Goal: Navigation & Orientation: Find specific page/section

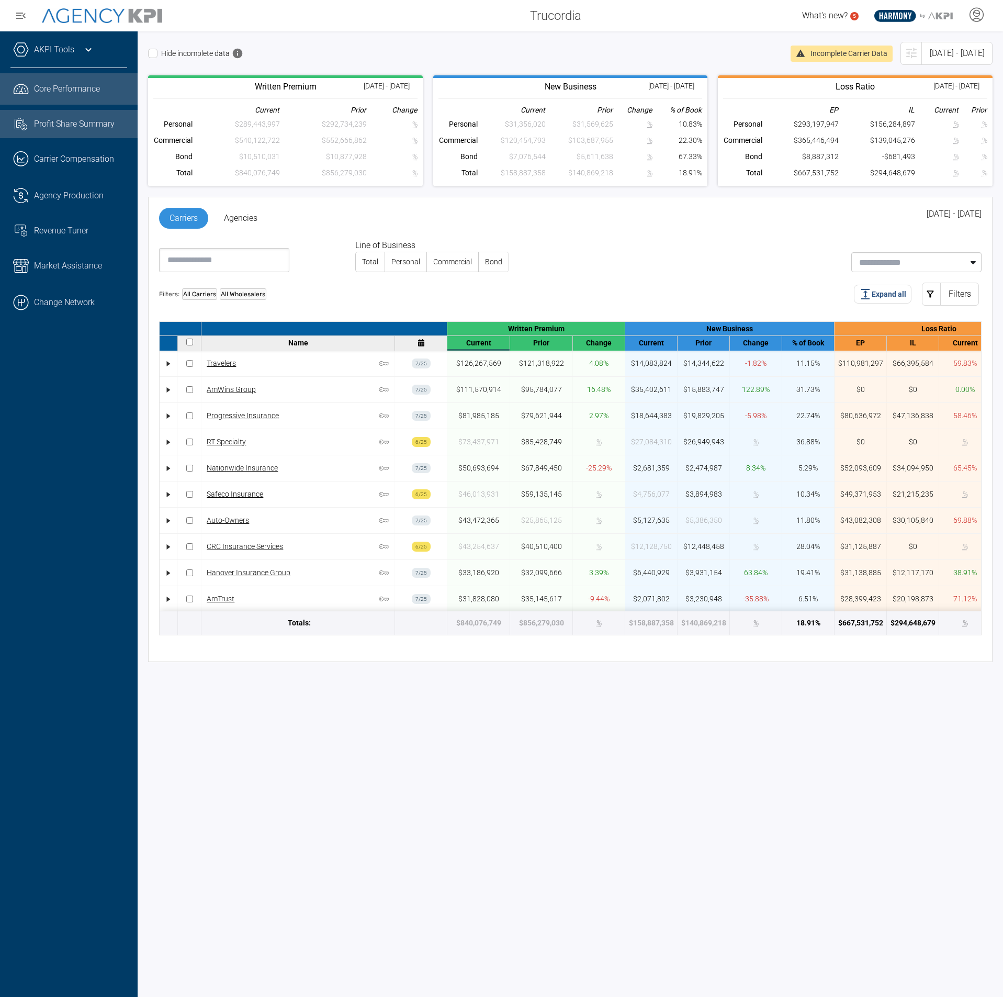
click at [77, 123] on span "Profit Share Summary" at bounding box center [74, 124] width 81 height 13
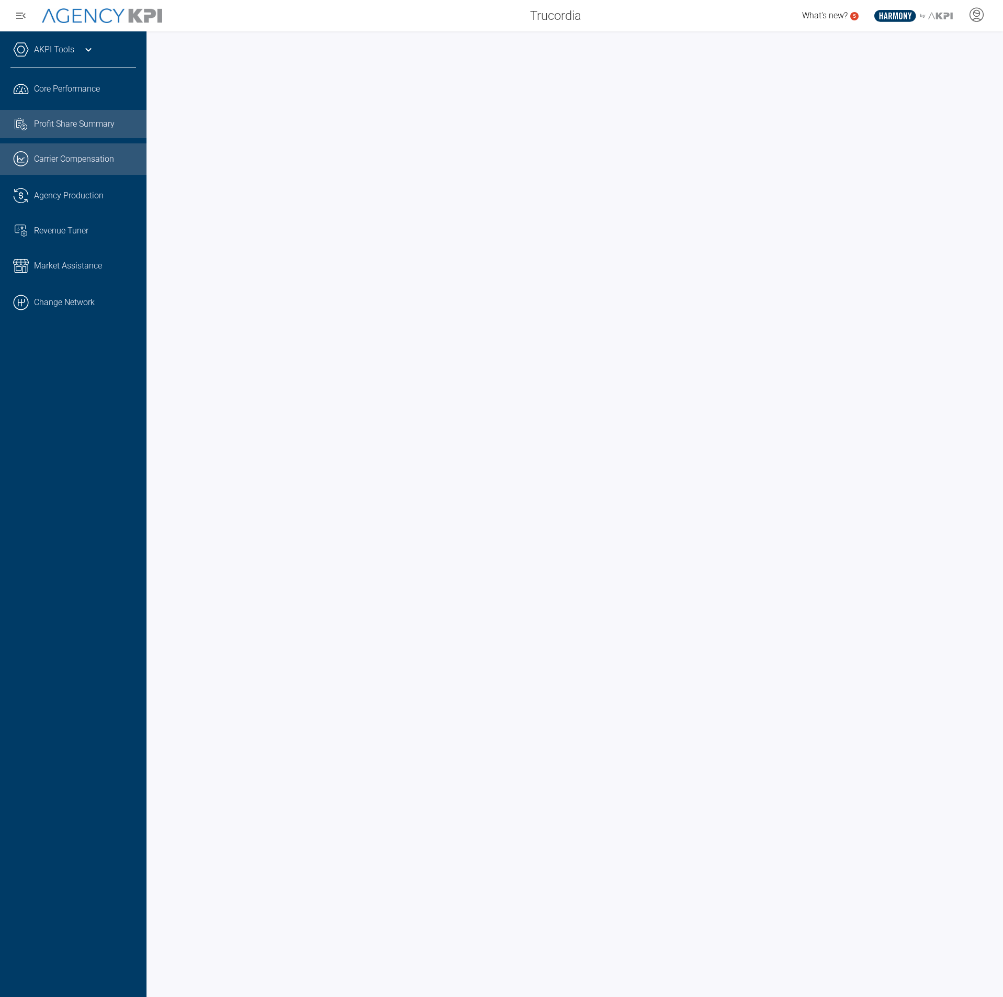
click at [70, 155] on span "Carrier Compensation" at bounding box center [74, 159] width 80 height 13
click at [50, 201] on span "Agency Production" at bounding box center [69, 195] width 70 height 13
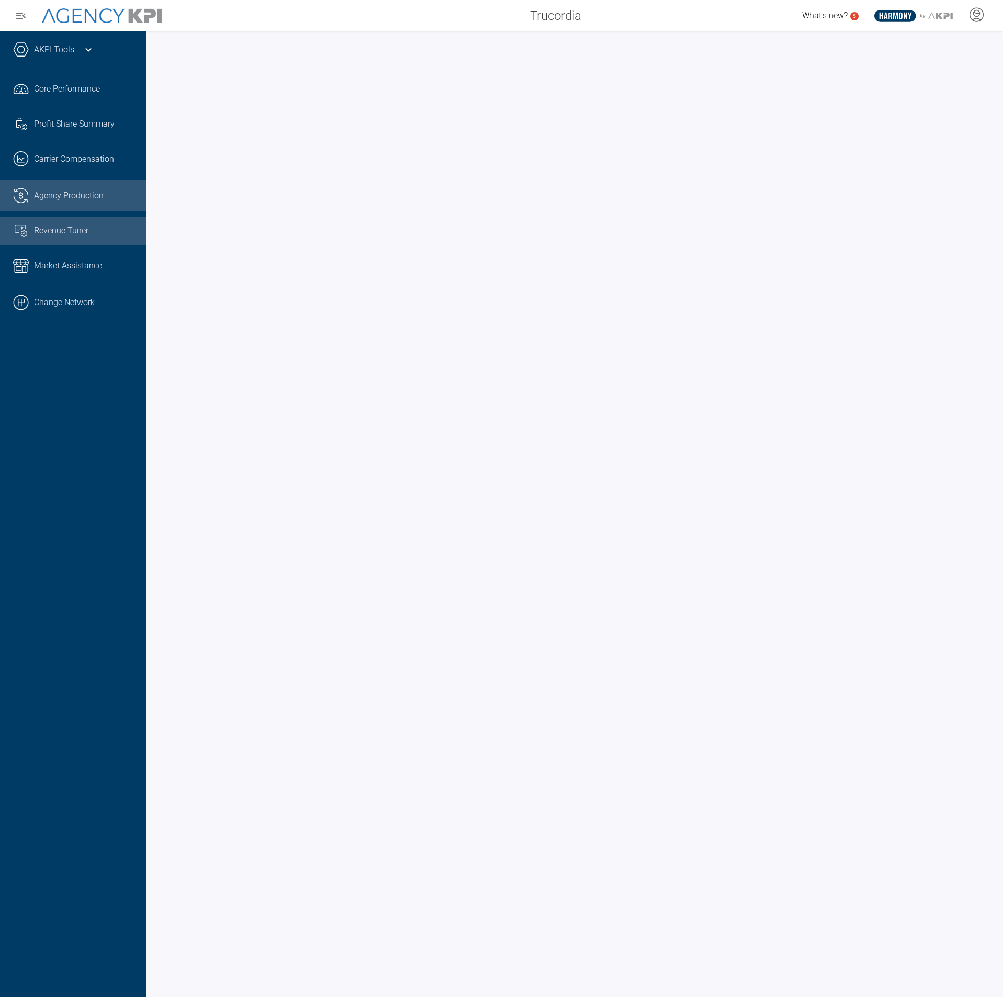
click at [48, 228] on span "Revenue Tuner" at bounding box center [61, 230] width 54 height 13
click at [50, 253] on link "Market Assistance" at bounding box center [73, 265] width 146 height 31
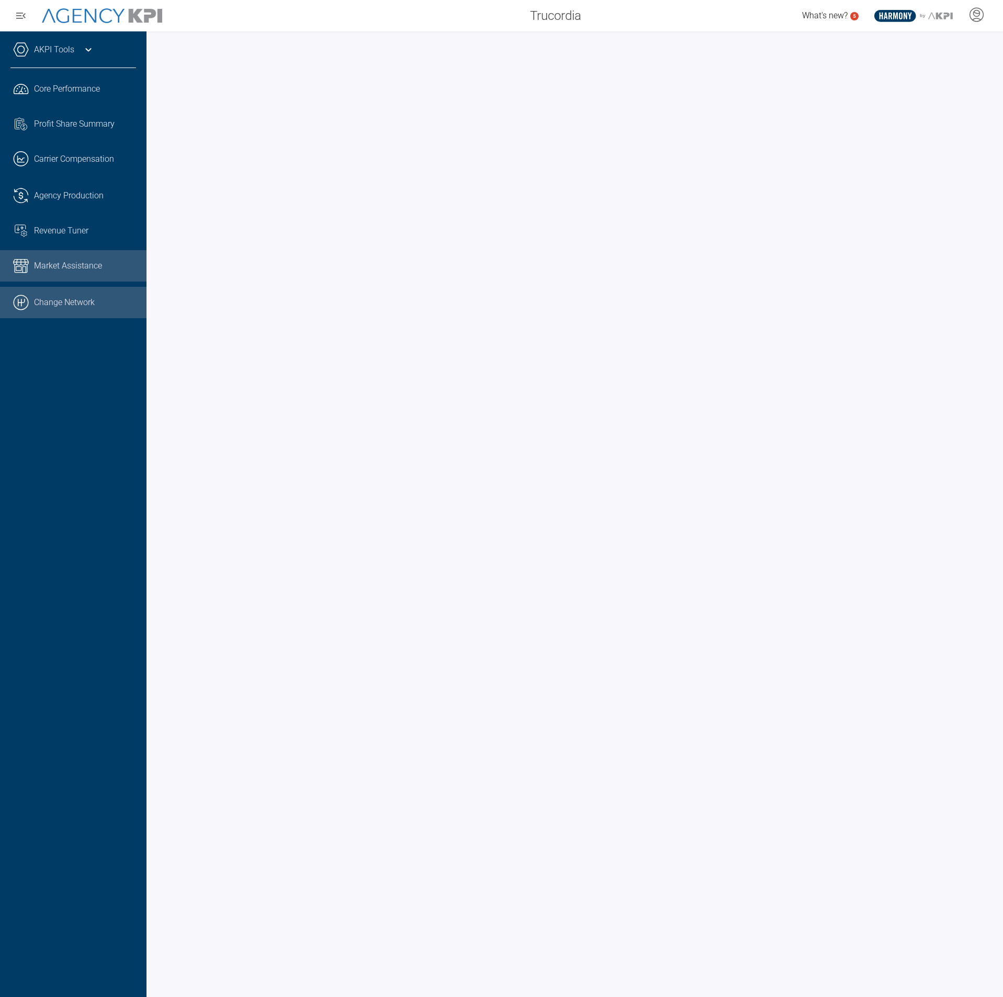
click at [63, 297] on link ".cls-1{fill:none;stroke:#000;stroke-linecap:round;stroke-linejoin:round;stroke-…" at bounding box center [73, 302] width 146 height 31
click at [55, 114] on link "Task List Cash Streamline Icon: https://streamlinehq.com Profit Share Summary" at bounding box center [73, 124] width 146 height 28
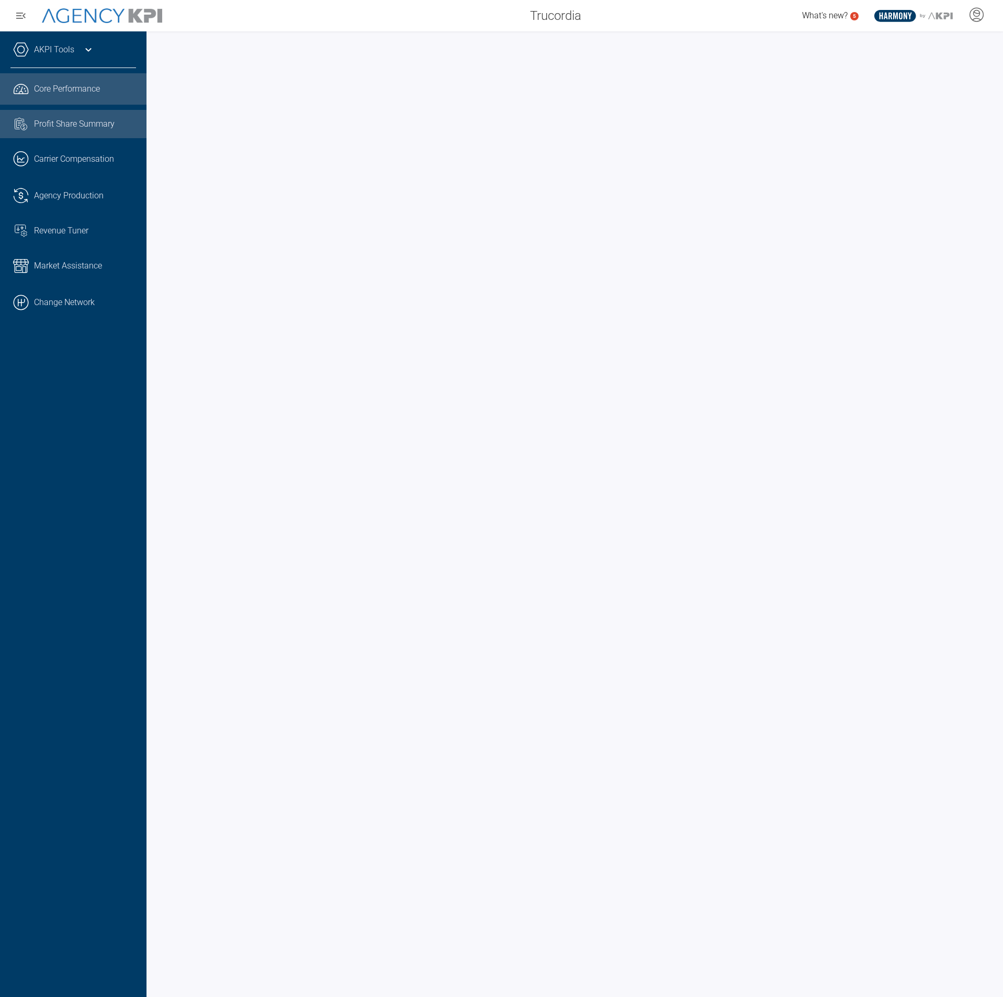
click at [95, 92] on link ".cls-1{fill:none;stroke:#221f20;stroke-linecap:round;stroke-linejoin:round;stro…" at bounding box center [73, 88] width 146 height 31
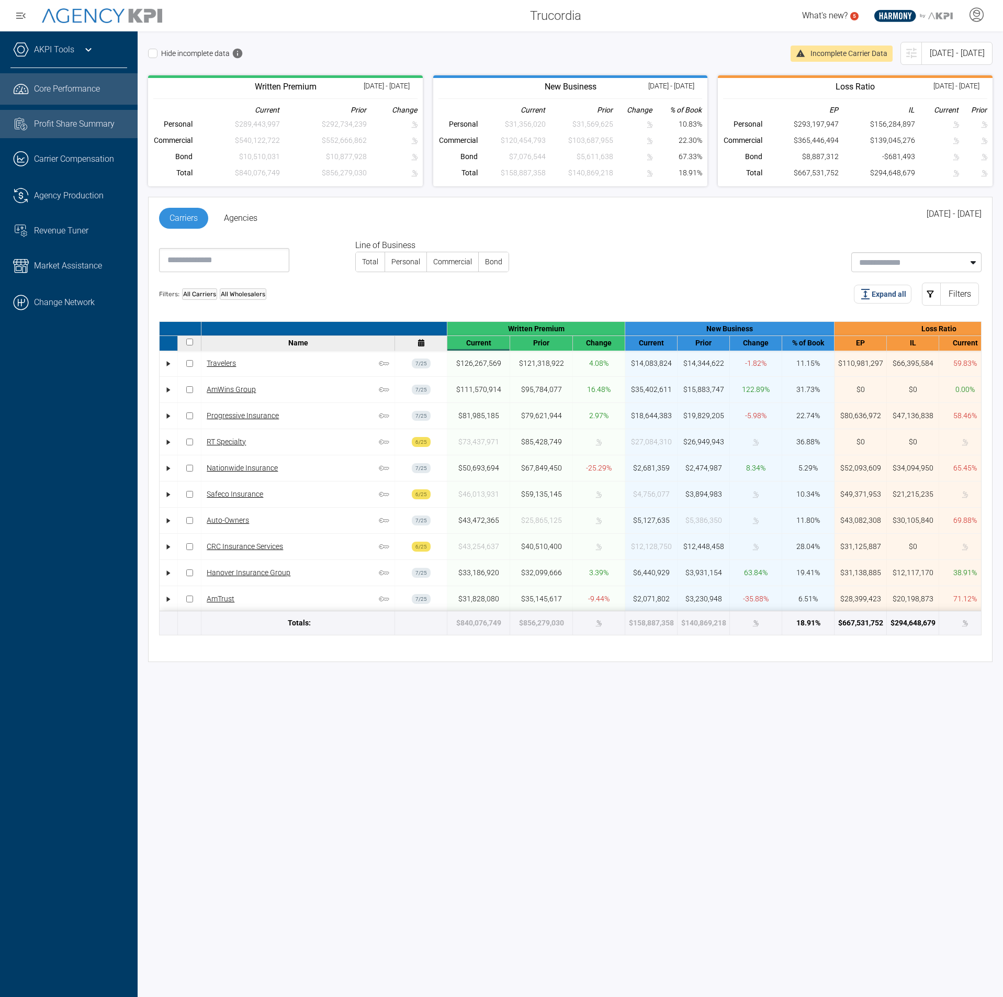
click at [69, 120] on span "Profit Share Summary" at bounding box center [74, 124] width 81 height 13
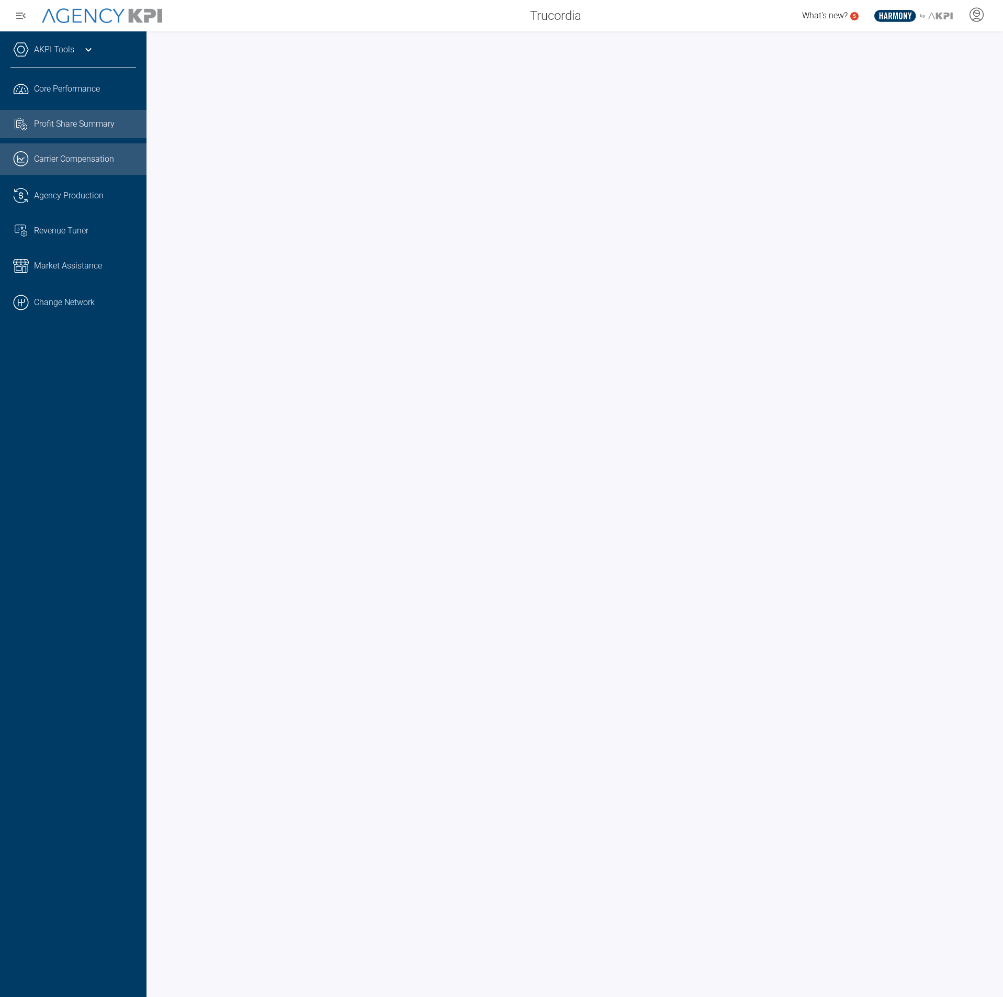
click at [66, 151] on link ".cls-1{fill:none;stroke:#221f20;stroke-linecap:round;stroke-linejoin:round;stro…" at bounding box center [73, 158] width 146 height 31
